Goal: Navigation & Orientation: Find specific page/section

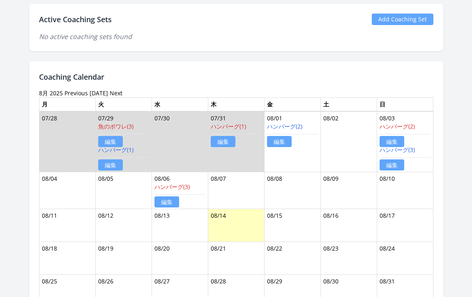
scroll to position [447, 0]
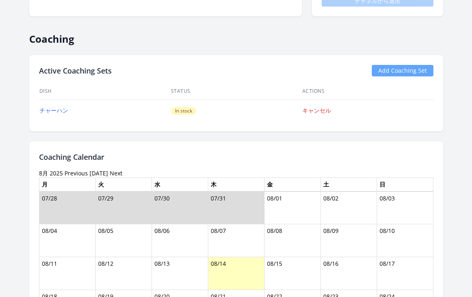
scroll to position [335, 0]
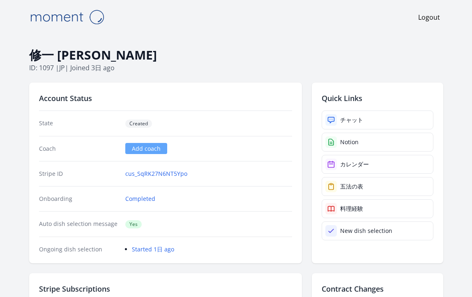
scroll to position [188, 0]
